Goal: Task Accomplishment & Management: Use online tool/utility

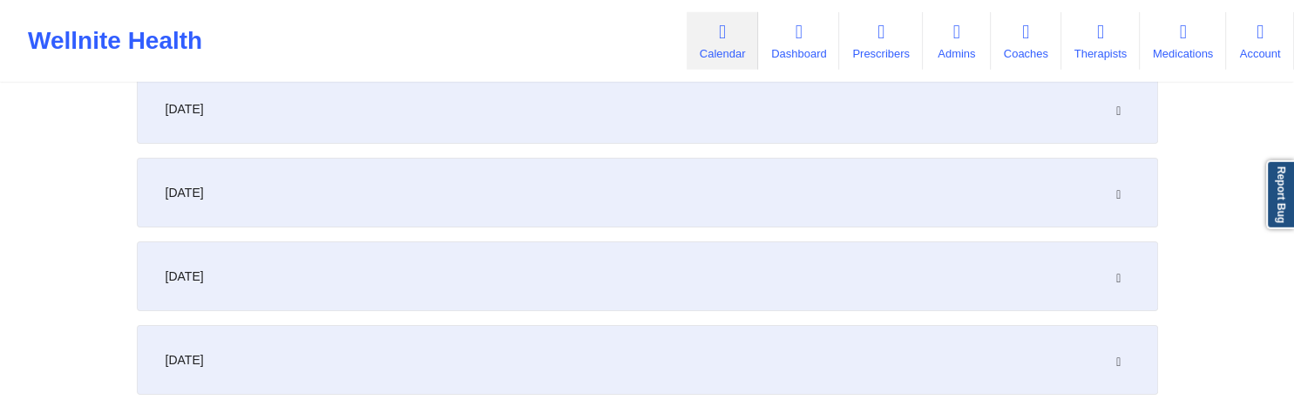
scroll to position [275, 0]
click at [1113, 190] on icon at bounding box center [1118, 190] width 15 height 12
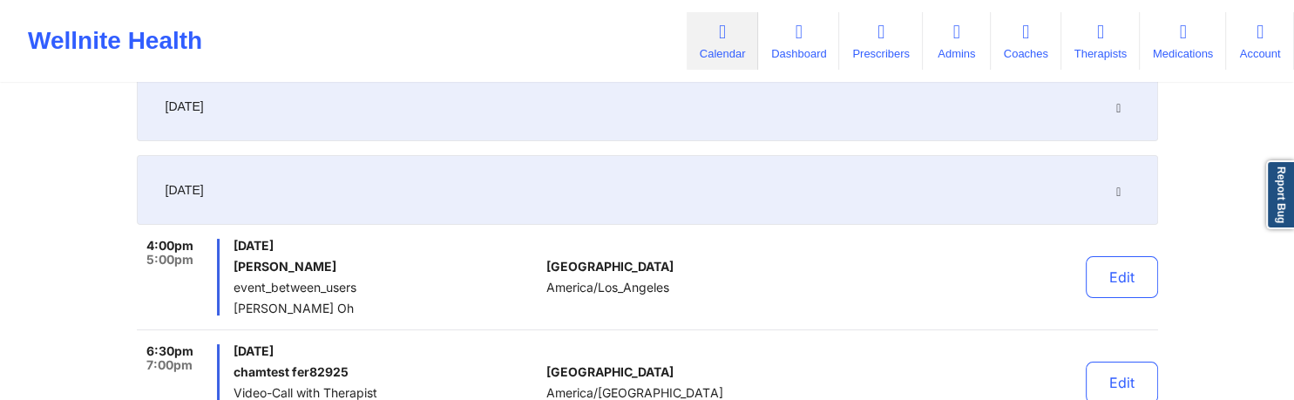
click at [1113, 190] on icon at bounding box center [1118, 190] width 15 height 12
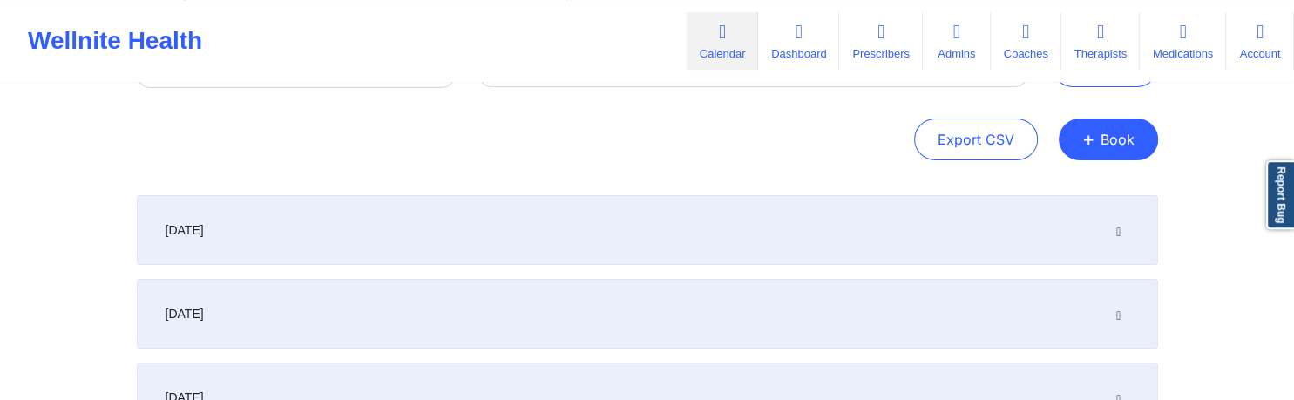
scroll to position [0, 0]
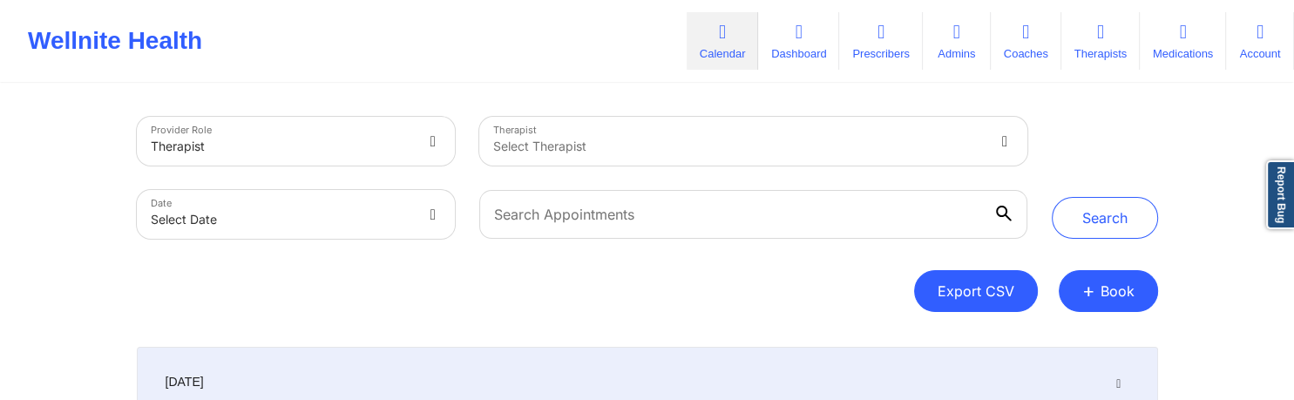
click at [981, 291] on button "Export CSV" at bounding box center [976, 291] width 124 height 42
select select "2025-7"
select select "2025-8"
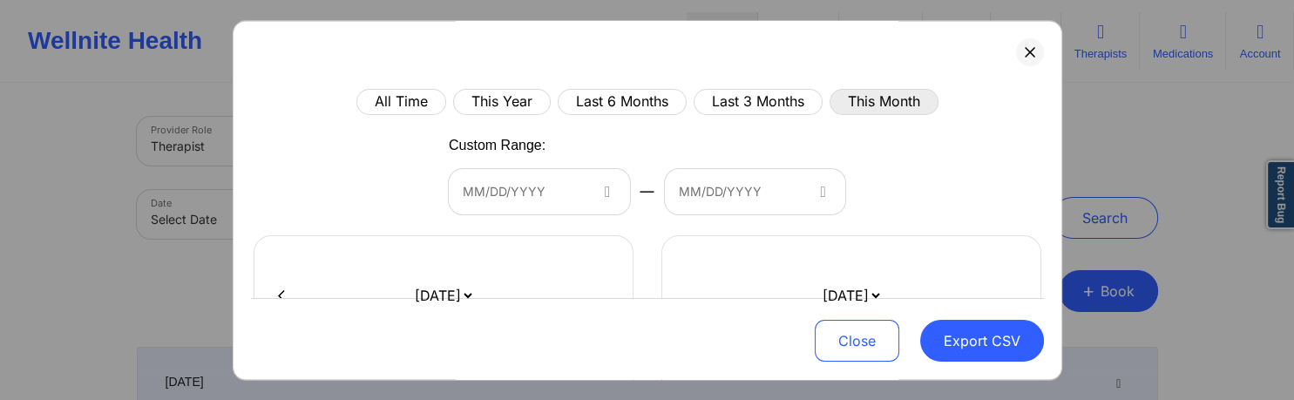
click at [876, 103] on button "This Month" at bounding box center [883, 102] width 109 height 26
select select "2025-7"
select select "2025-8"
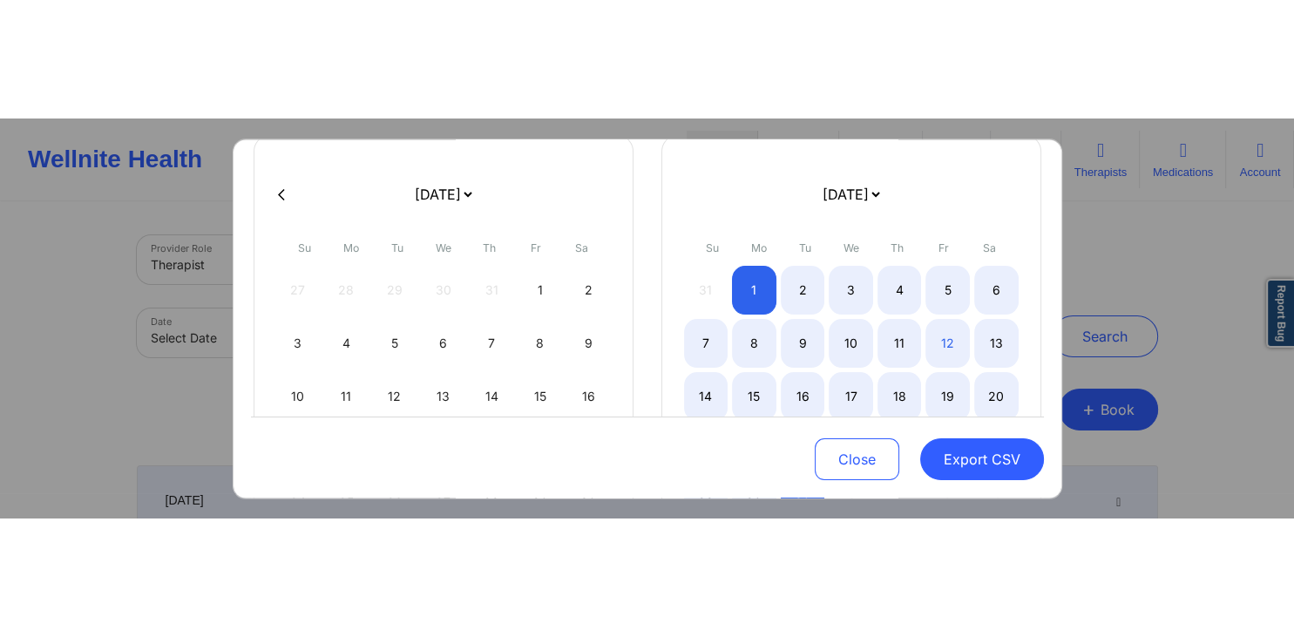
scroll to position [251, 0]
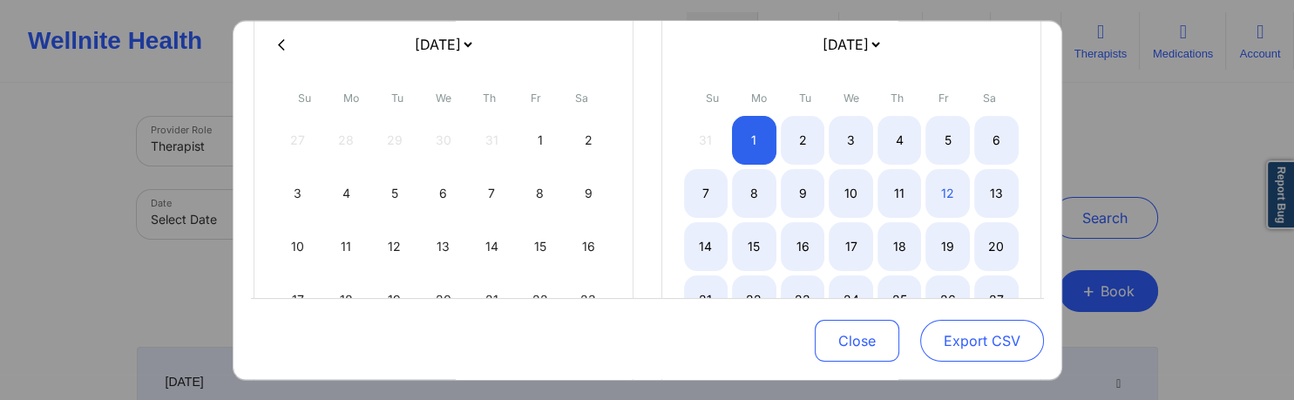
click at [956, 336] on button "Export CSV" at bounding box center [982, 341] width 124 height 42
select select "2025-7"
select select "2025-8"
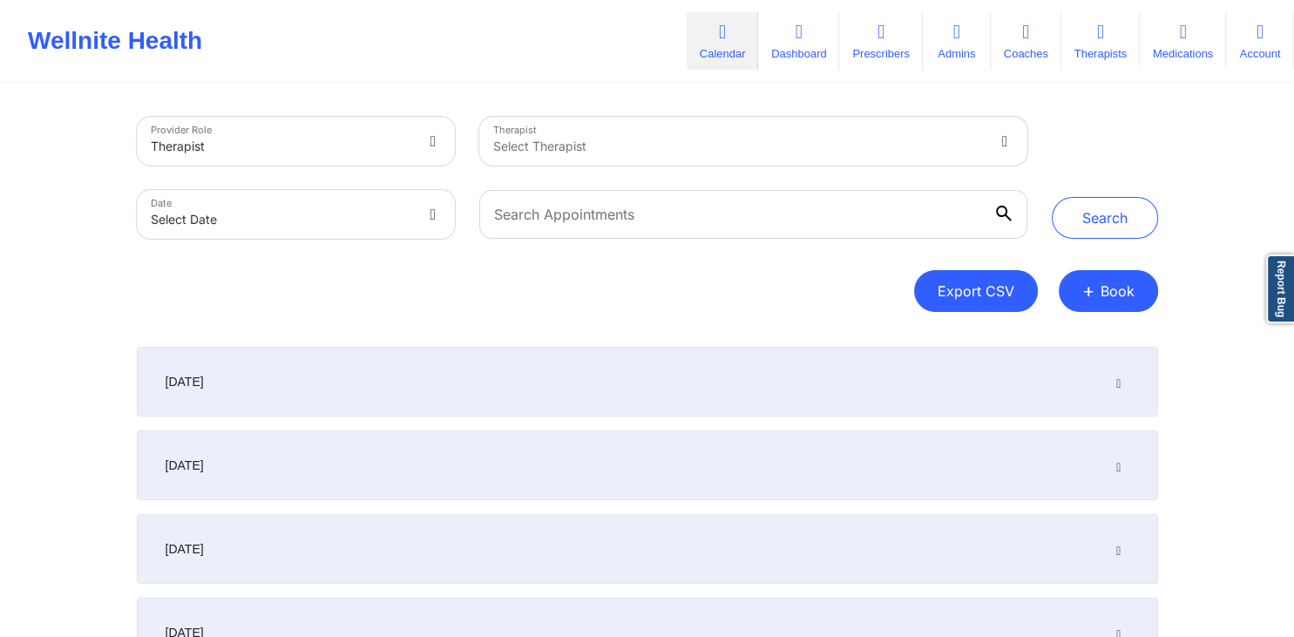
click at [922, 301] on button "Export CSV" at bounding box center [976, 291] width 124 height 42
select select "2025-7"
select select "2025-8"
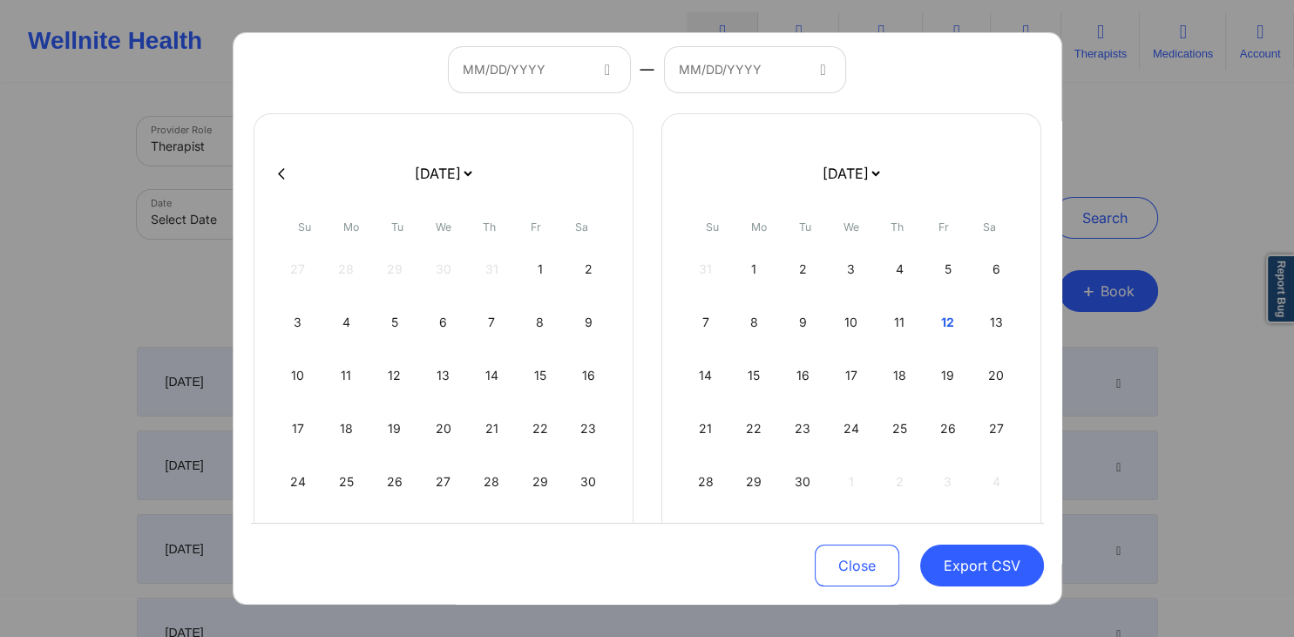
scroll to position [167, 0]
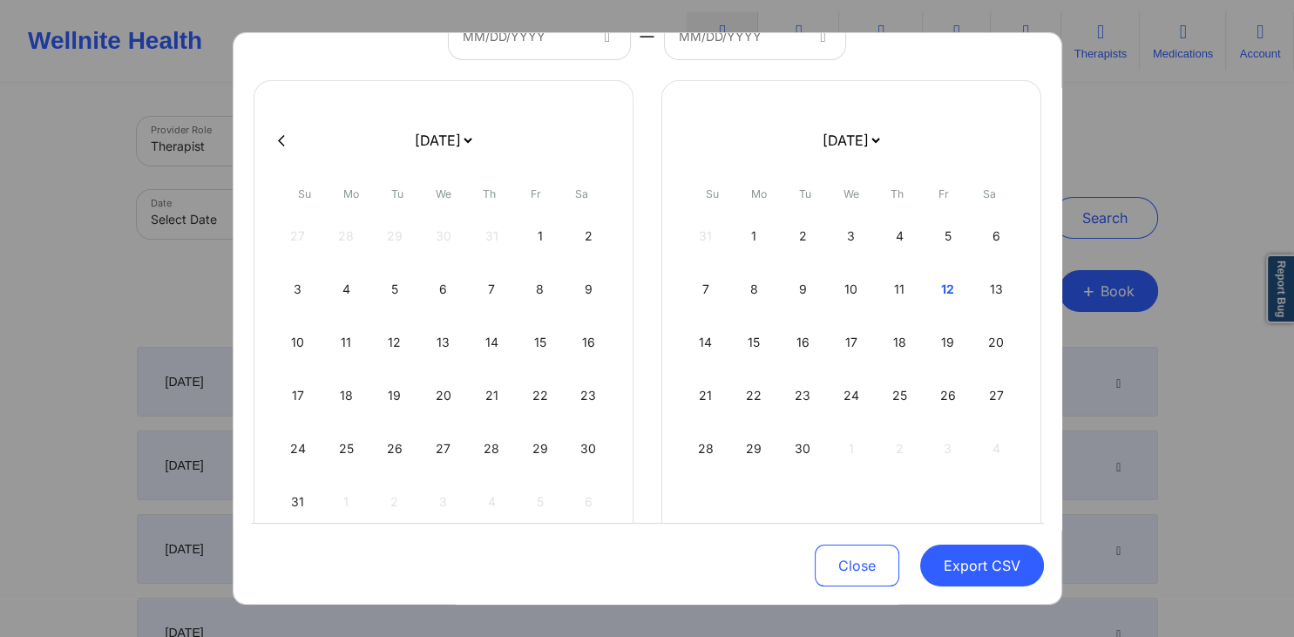
drag, startPoint x: 869, startPoint y: 555, endPoint x: 899, endPoint y: 416, distance: 141.8
click at [870, 399] on button "Close" at bounding box center [857, 566] width 85 height 42
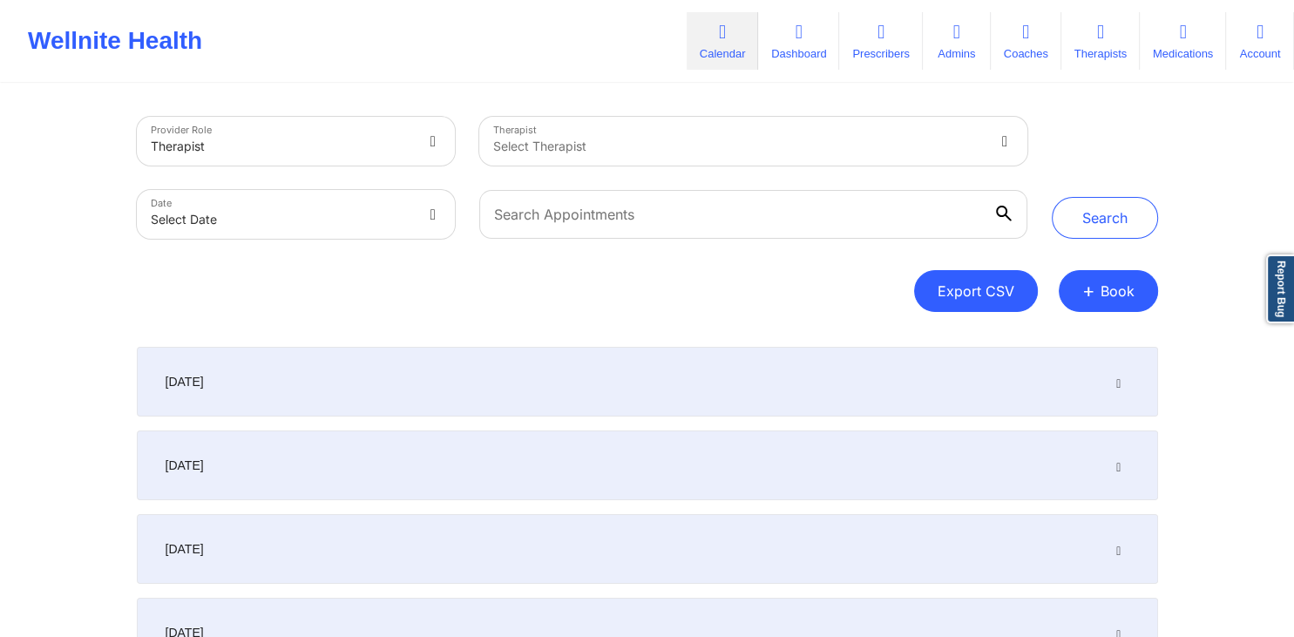
click at [960, 290] on button "Export CSV" at bounding box center [976, 291] width 124 height 42
select select "2025-7"
select select "2025-8"
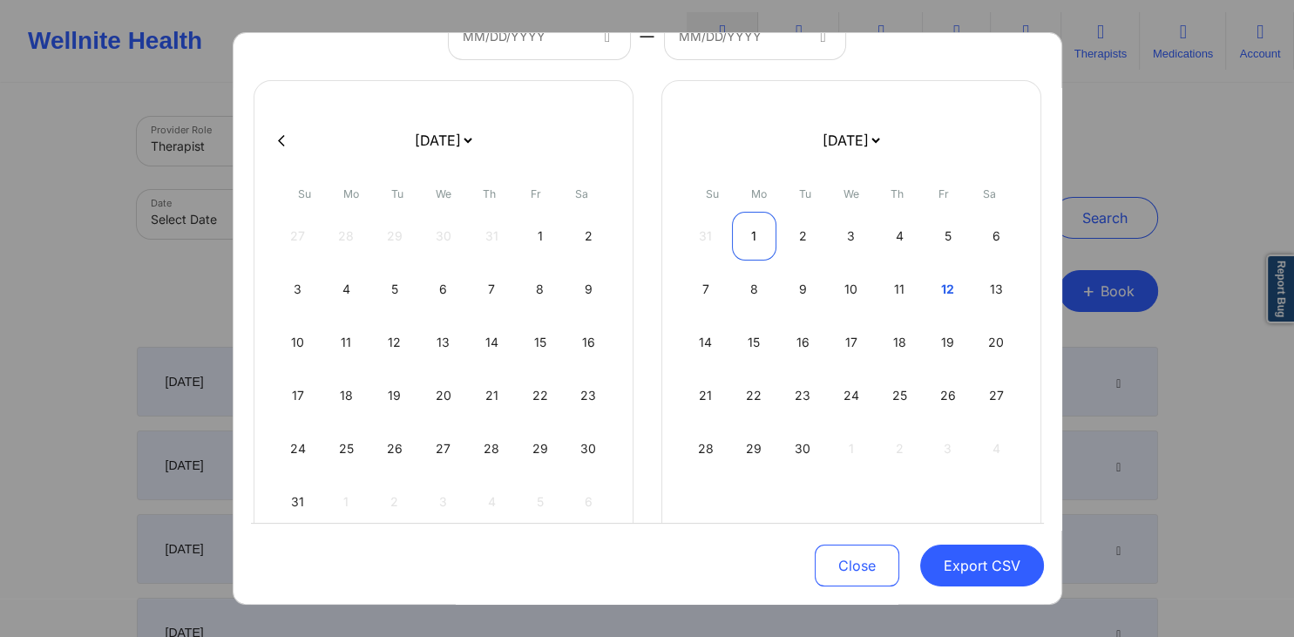
click at [755, 226] on div "1" at bounding box center [754, 236] width 44 height 49
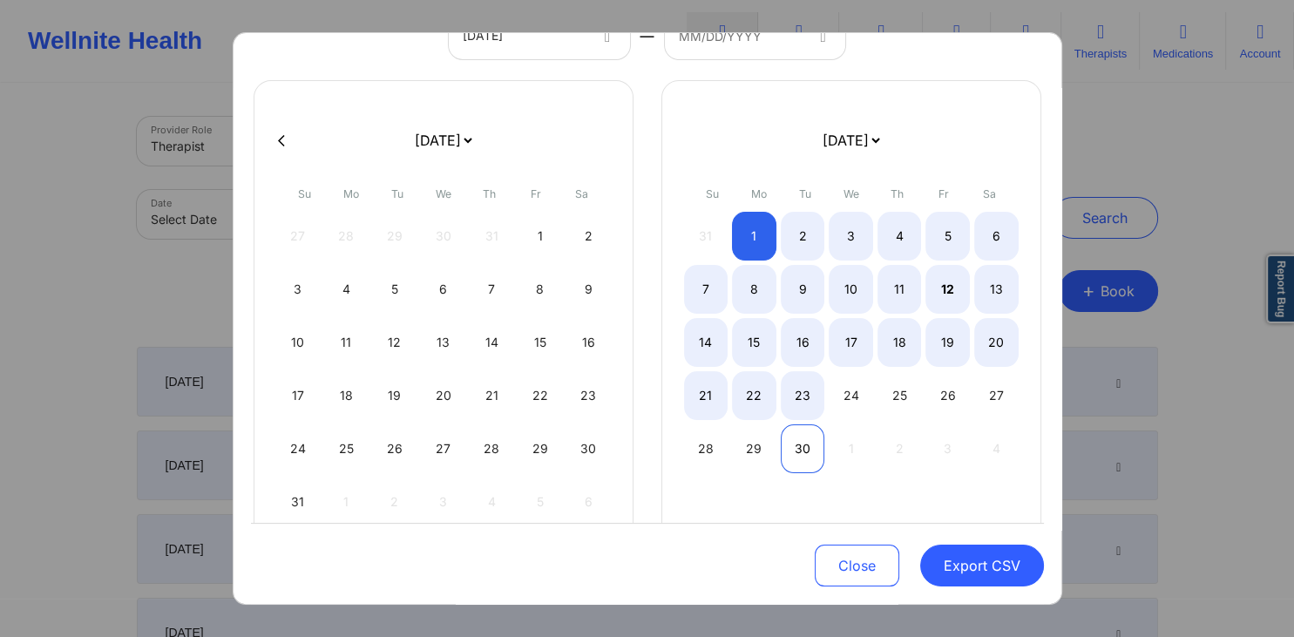
select select "2025-7"
select select "2025-8"
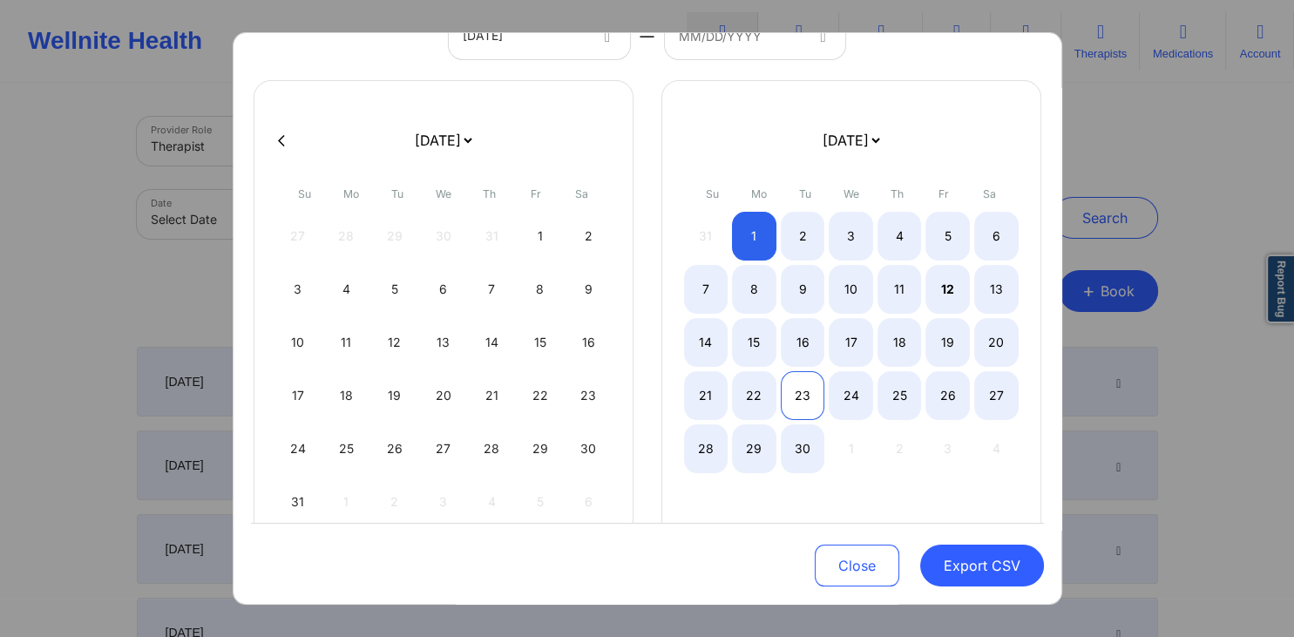
select select "2025-7"
select select "2025-8"
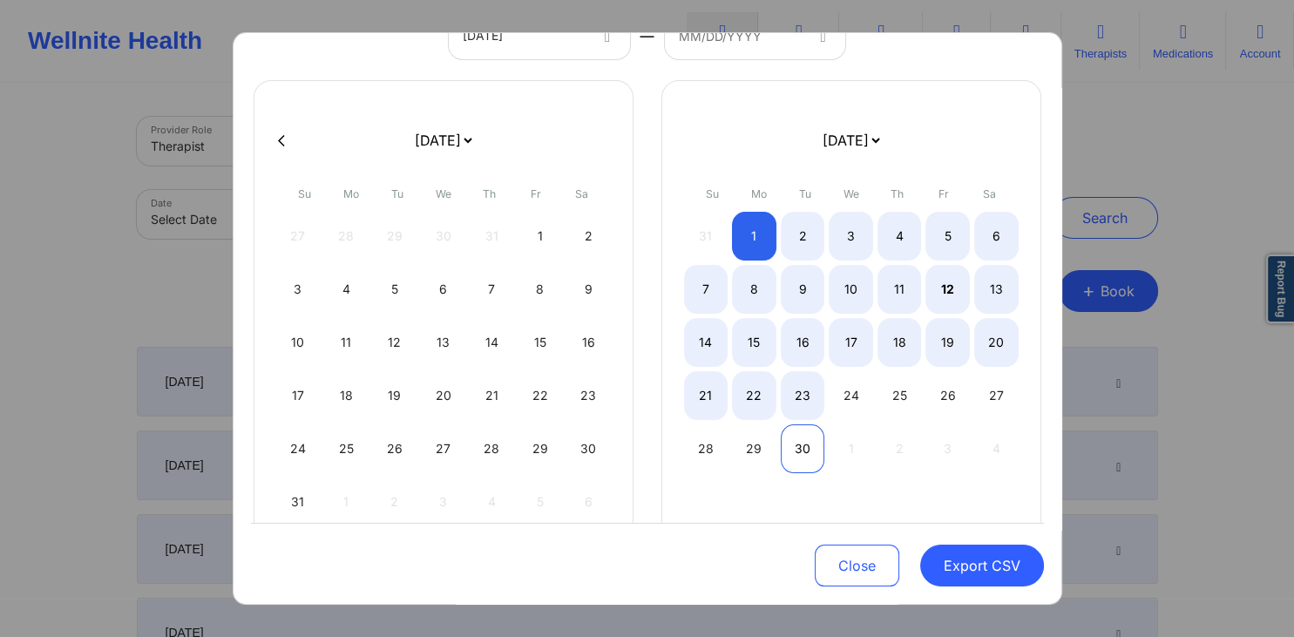
select select "2025-7"
select select "2025-8"
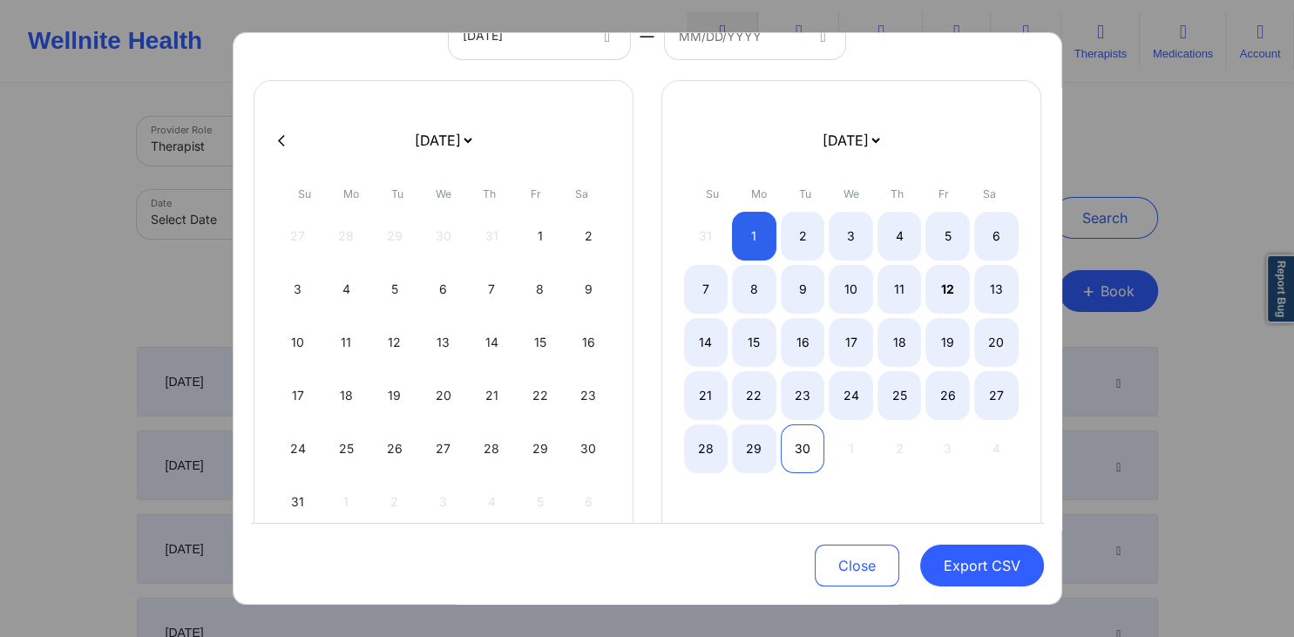
click at [802, 399] on div "30" at bounding box center [803, 448] width 44 height 49
select select "2025-7"
select select "2025-8"
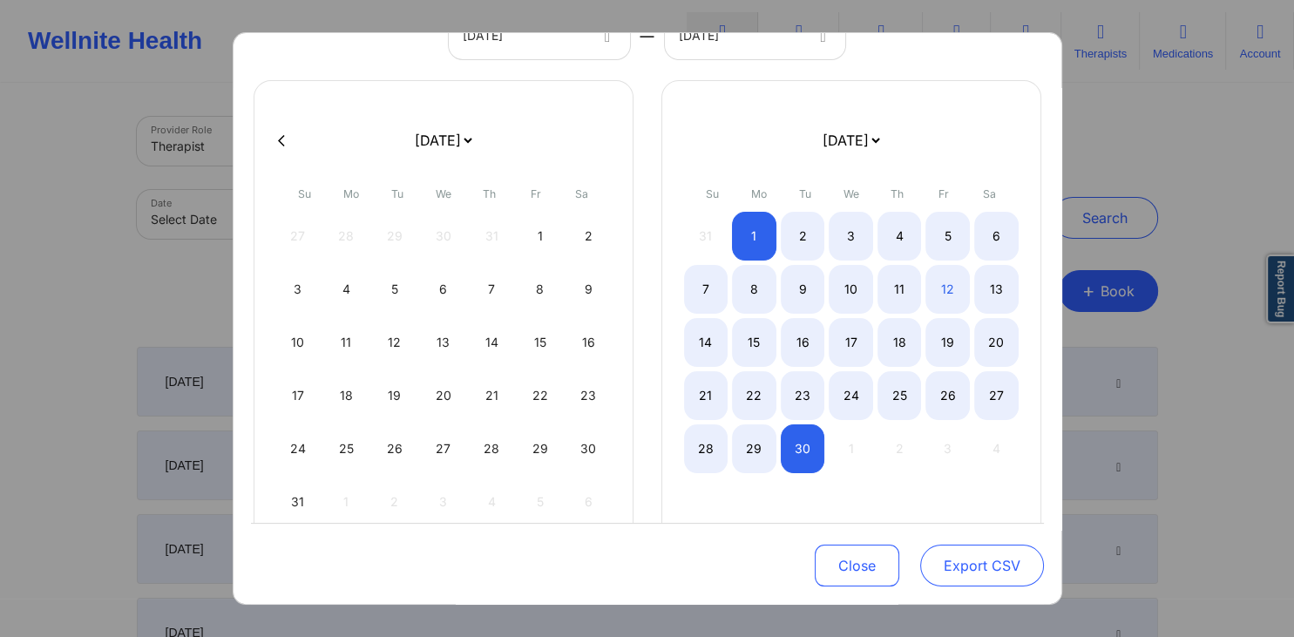
click at [969, 399] on button "Export CSV" at bounding box center [982, 566] width 124 height 42
select select "2025-7"
select select "2025-8"
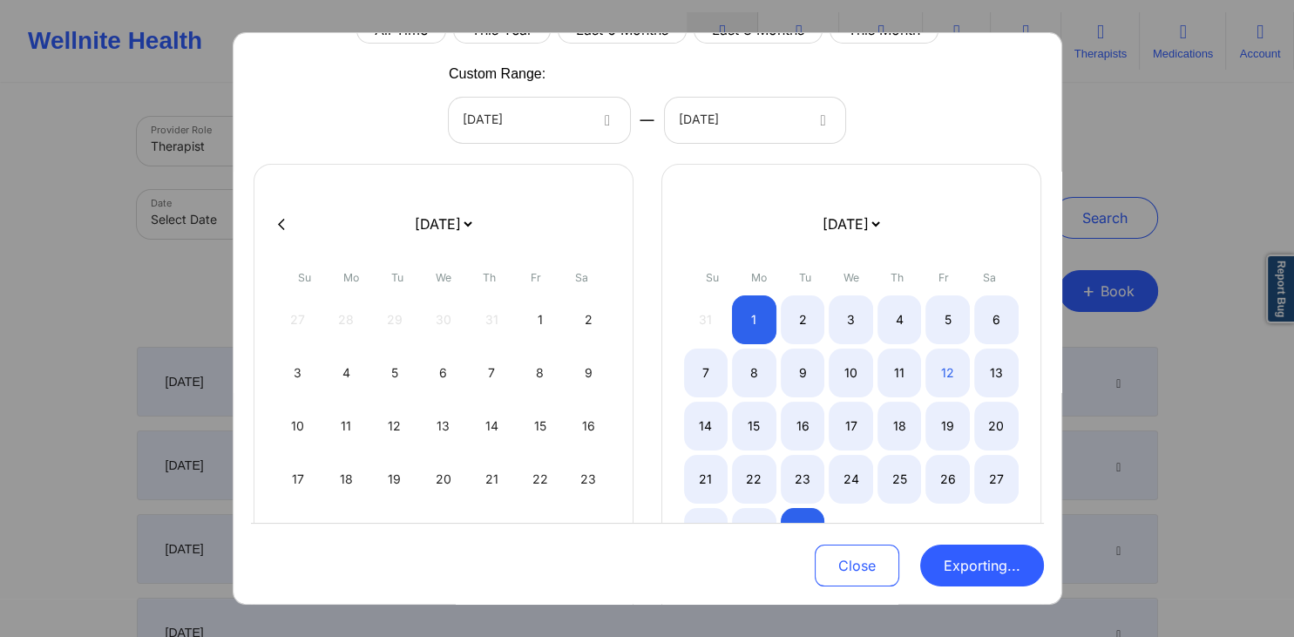
scroll to position [0, 0]
